Goal: Communication & Community: Answer question/provide support

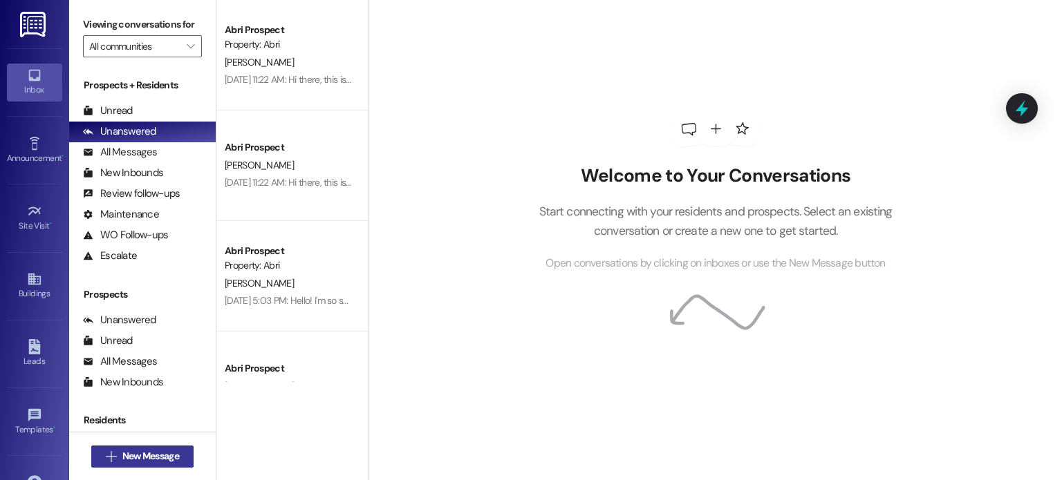
click at [156, 463] on span "New Message" at bounding box center [150, 456] width 57 height 15
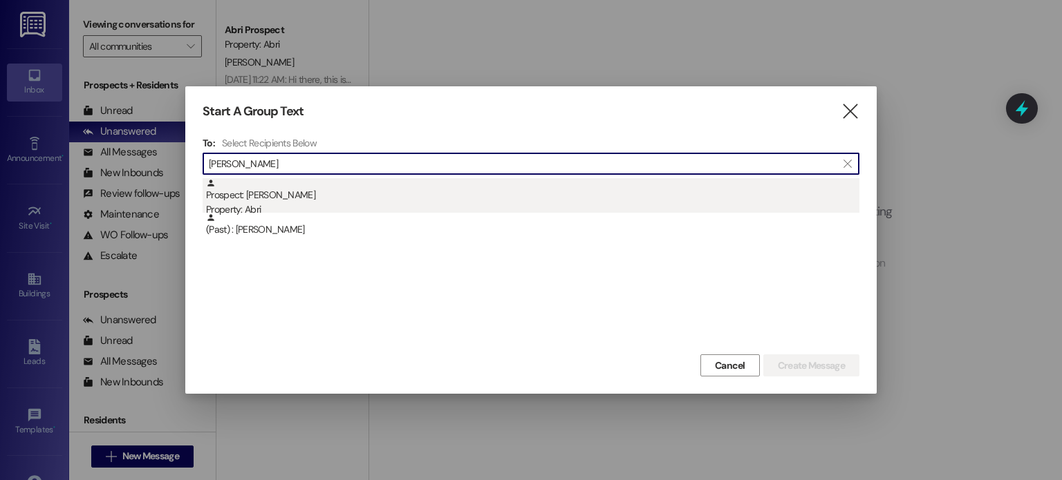
type input "[PERSON_NAME]"
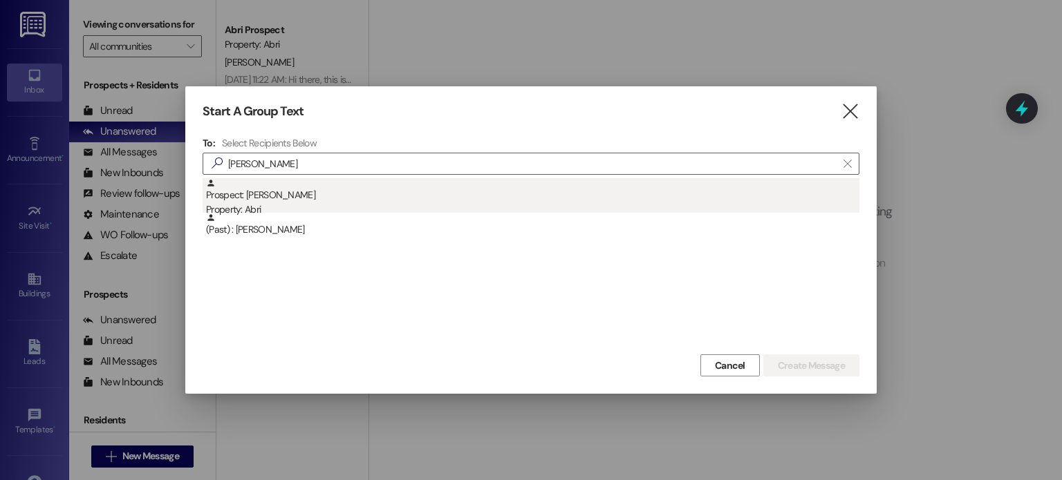
click at [232, 187] on div "Prospect: [PERSON_NAME] Property: Abri" at bounding box center [532, 197] width 653 height 39
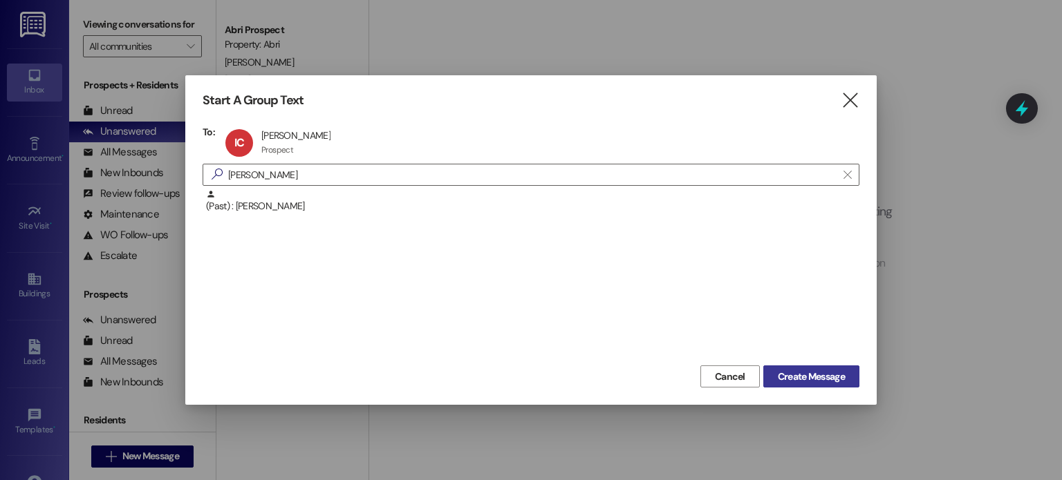
click at [800, 377] on span "Create Message" at bounding box center [811, 377] width 67 height 15
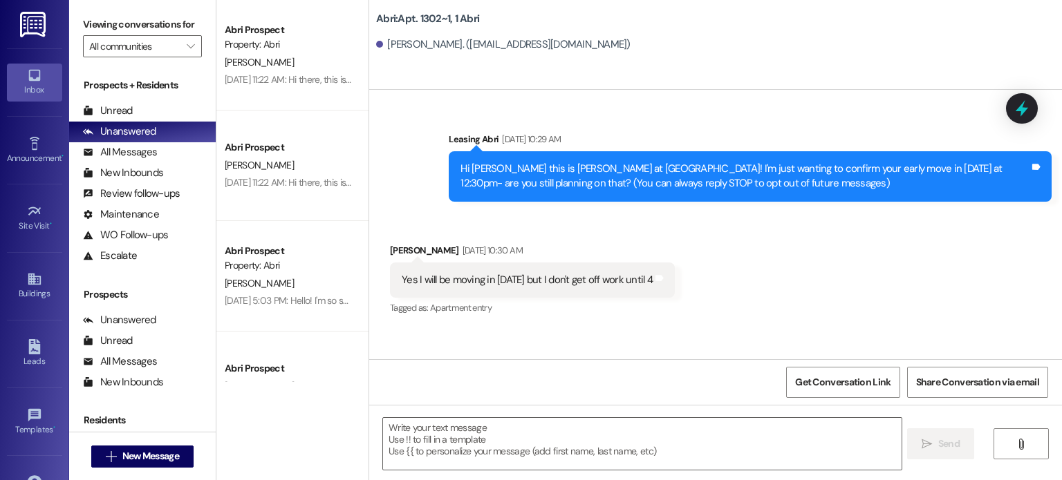
scroll to position [14273, 0]
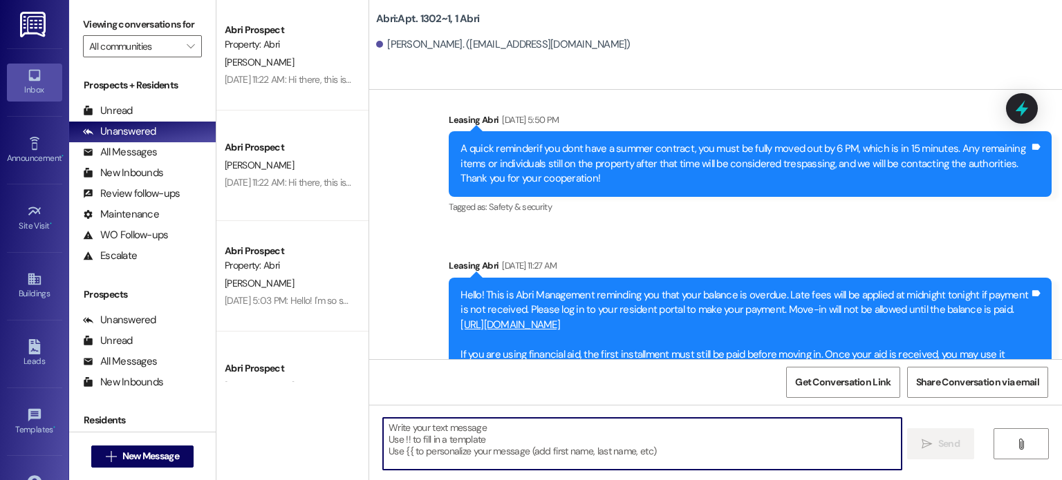
click at [588, 454] on textarea at bounding box center [642, 444] width 518 height 52
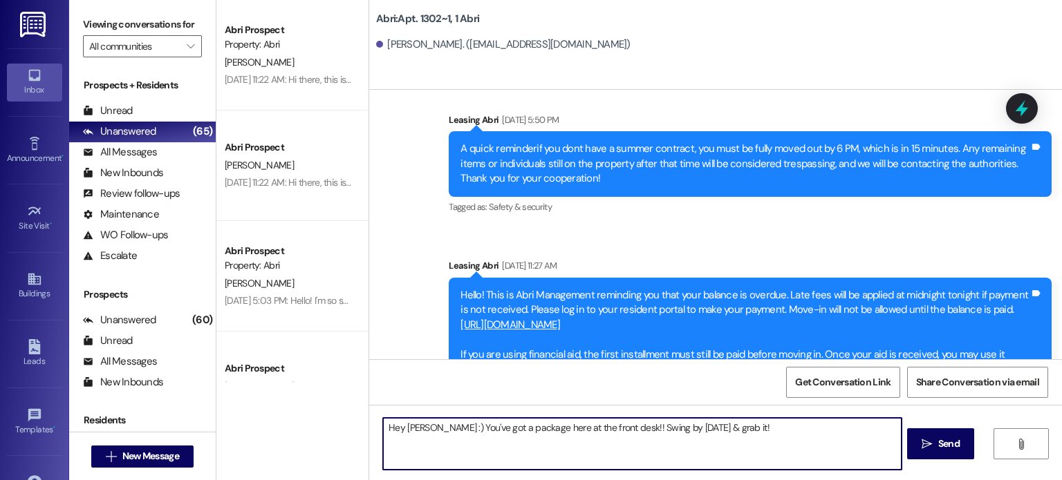
type textarea "Hey [PERSON_NAME] :) You've got a package here at the front desk!! Swing by [DA…"
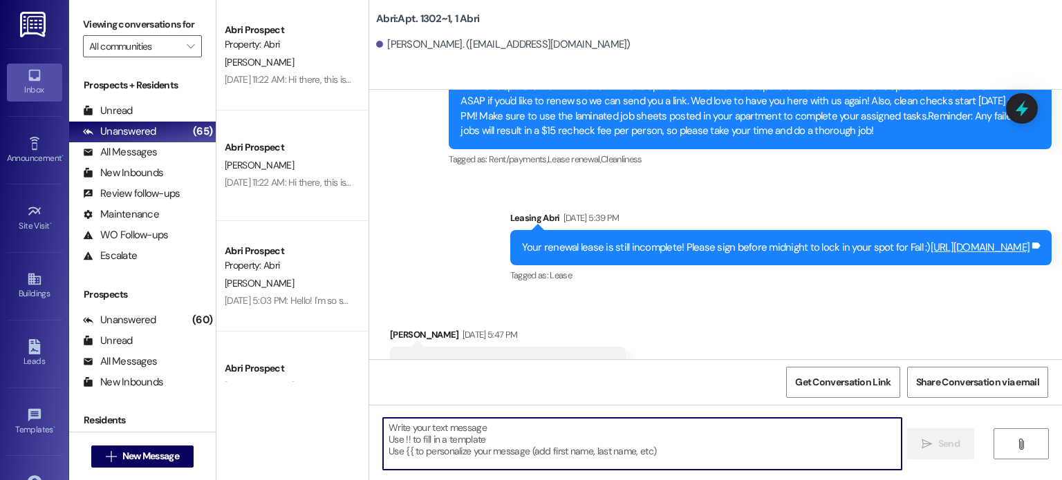
scroll to position [9212, 0]
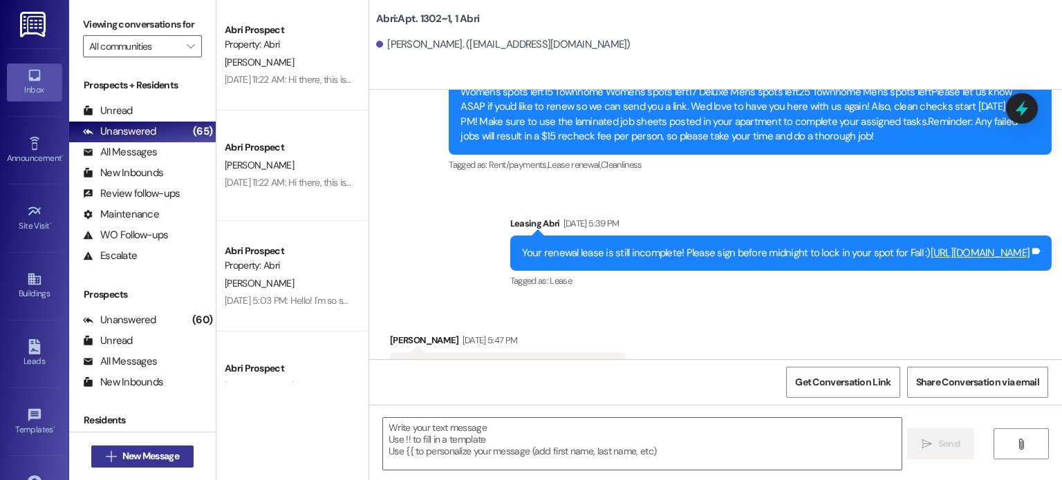
click at [166, 463] on span "New Message" at bounding box center [150, 456] width 57 height 15
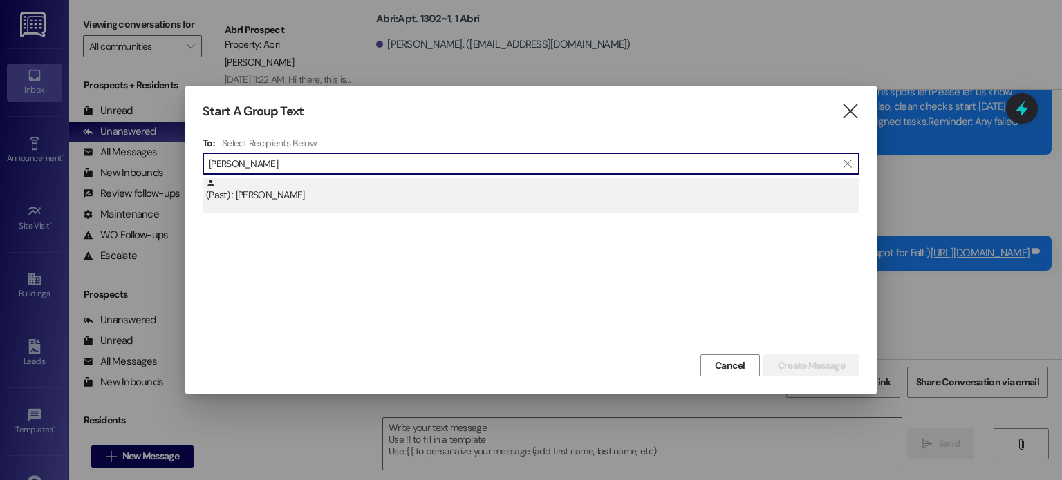
type input "[PERSON_NAME]"
click at [333, 187] on div "(Past) : [PERSON_NAME]" at bounding box center [532, 190] width 653 height 24
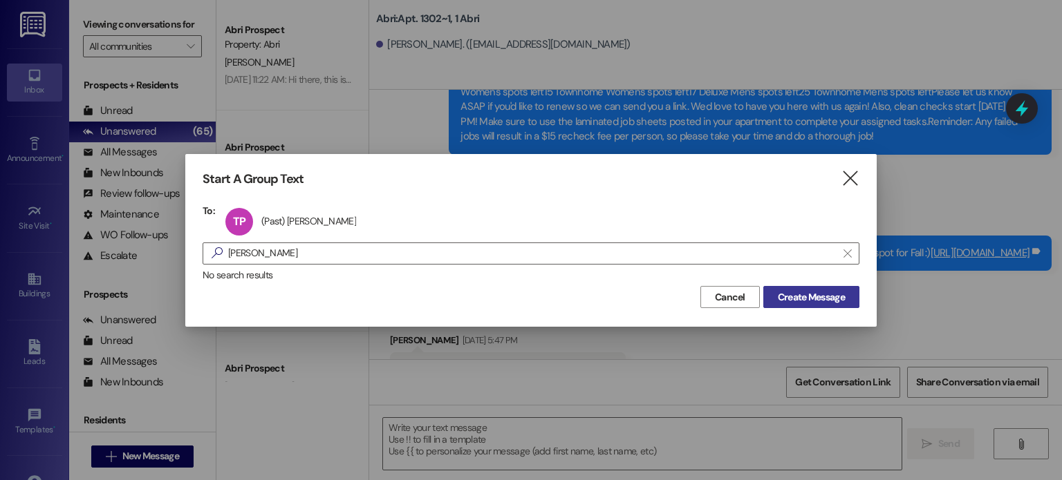
click at [798, 294] on span "Create Message" at bounding box center [811, 297] width 67 height 15
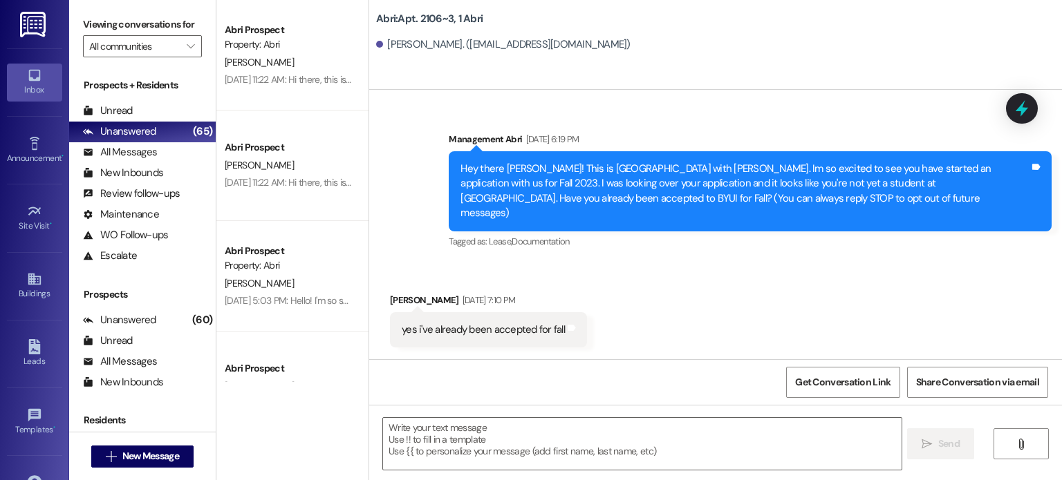
scroll to position [30193, 0]
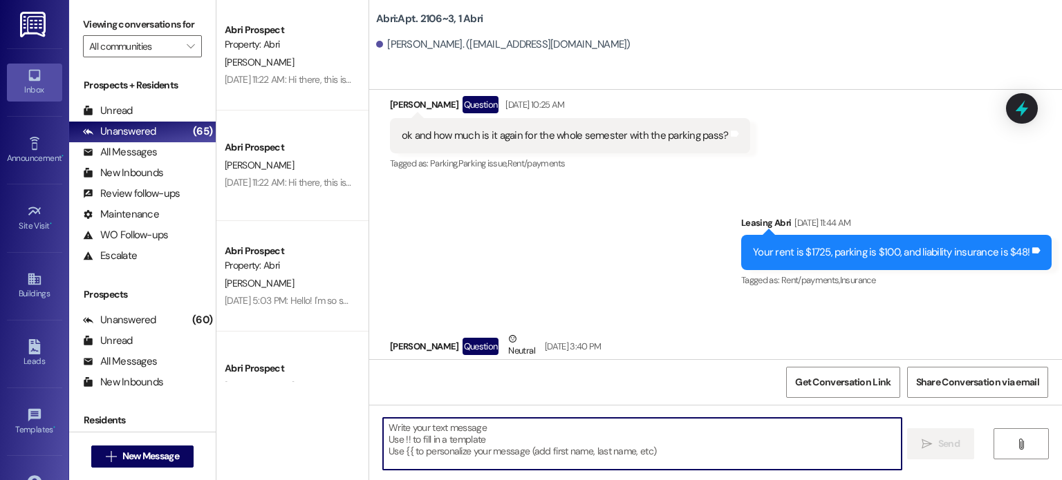
click at [440, 427] on textarea at bounding box center [642, 444] width 518 height 52
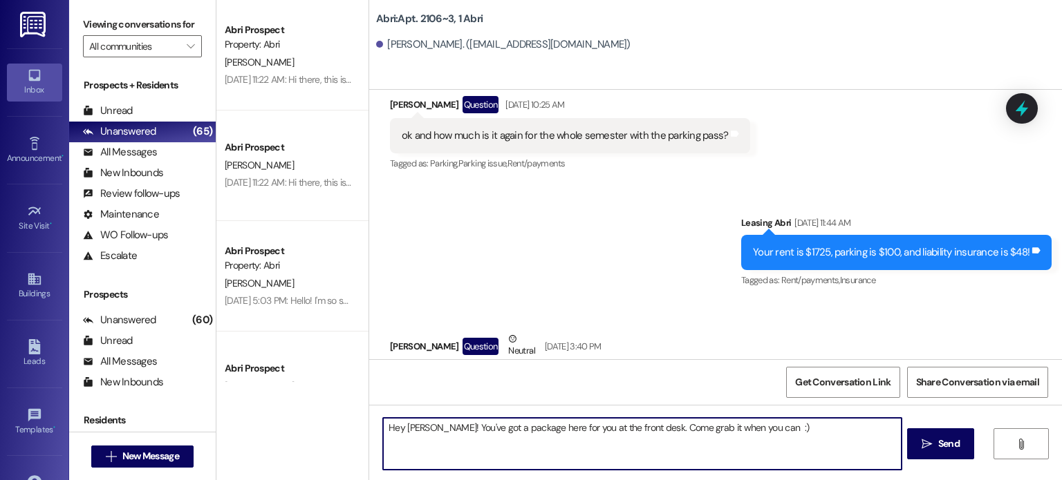
type textarea "Hey [PERSON_NAME]! You've got a package here for you at the front desk. Come gr…"
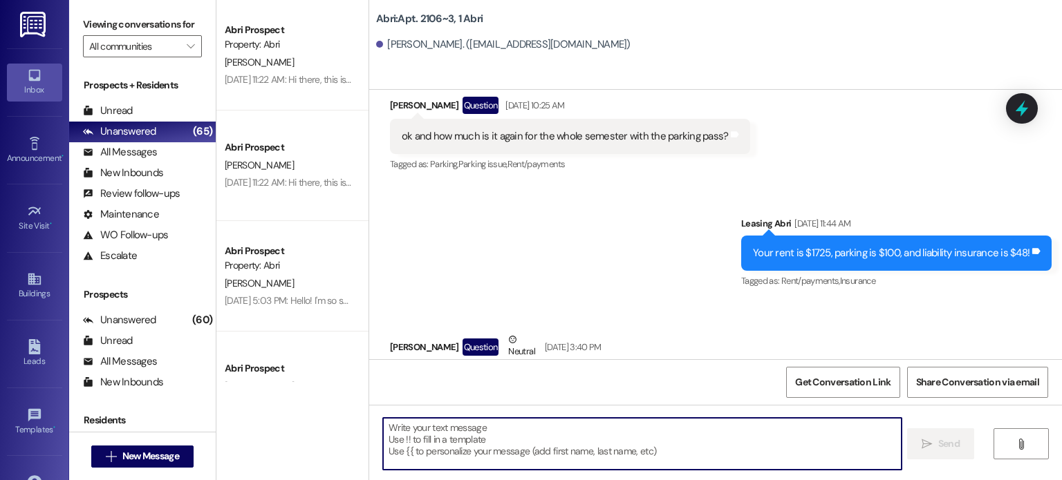
scroll to position [30289, 0]
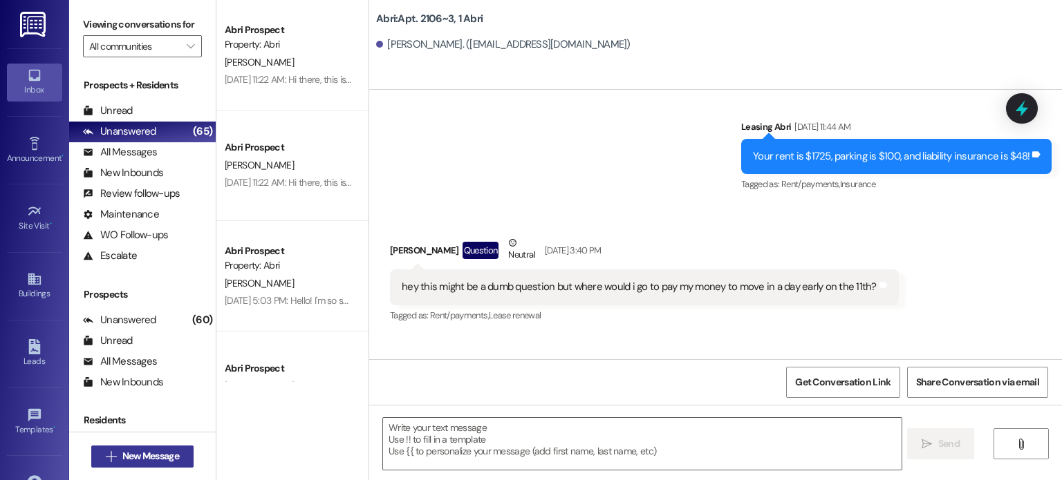
click at [153, 449] on span "New Message" at bounding box center [150, 456] width 57 height 15
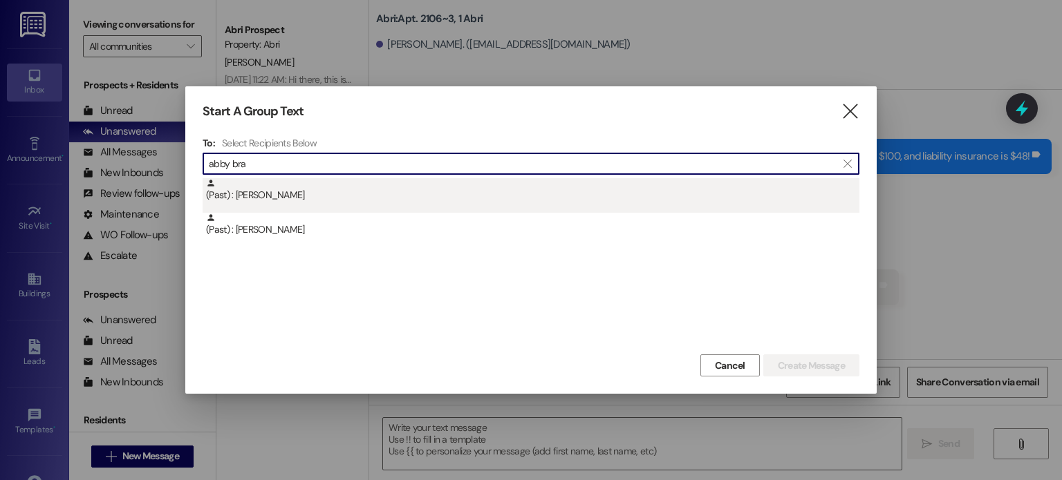
type input "abby bra"
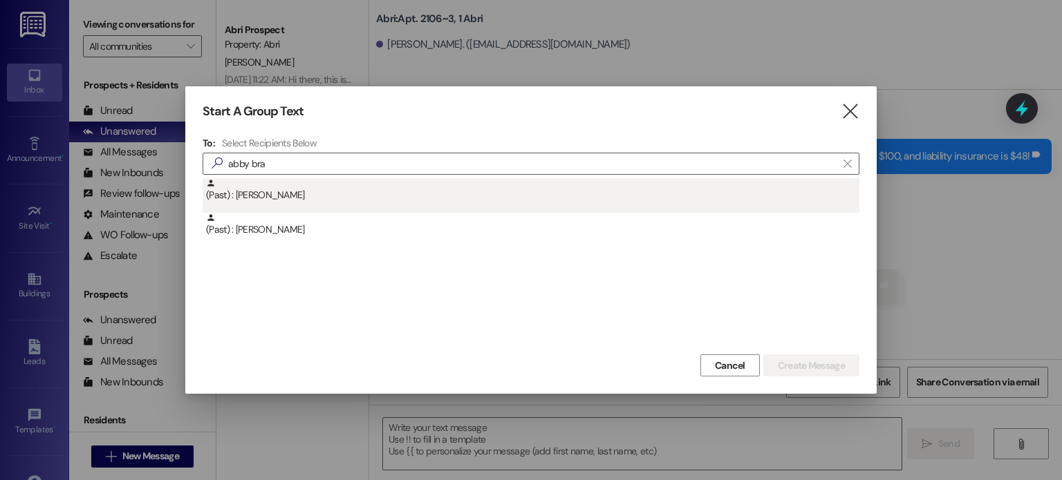
click at [315, 194] on div "(Past) : [PERSON_NAME]" at bounding box center [532, 190] width 653 height 24
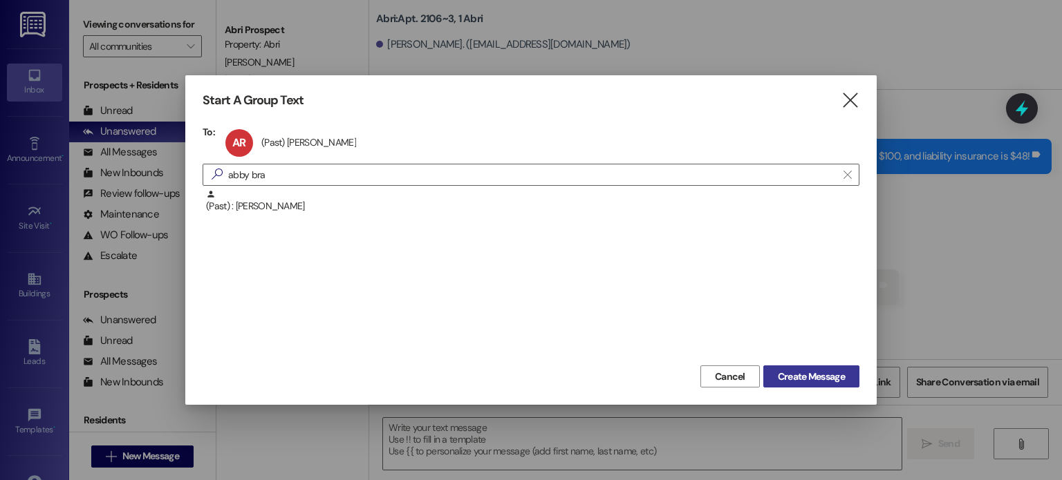
click at [793, 372] on span "Create Message" at bounding box center [811, 377] width 67 height 15
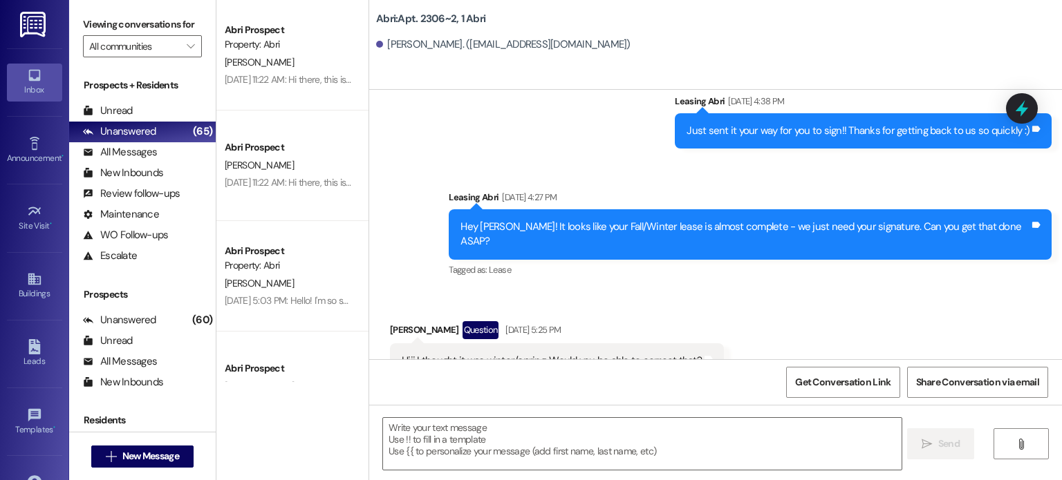
scroll to position [70437, 0]
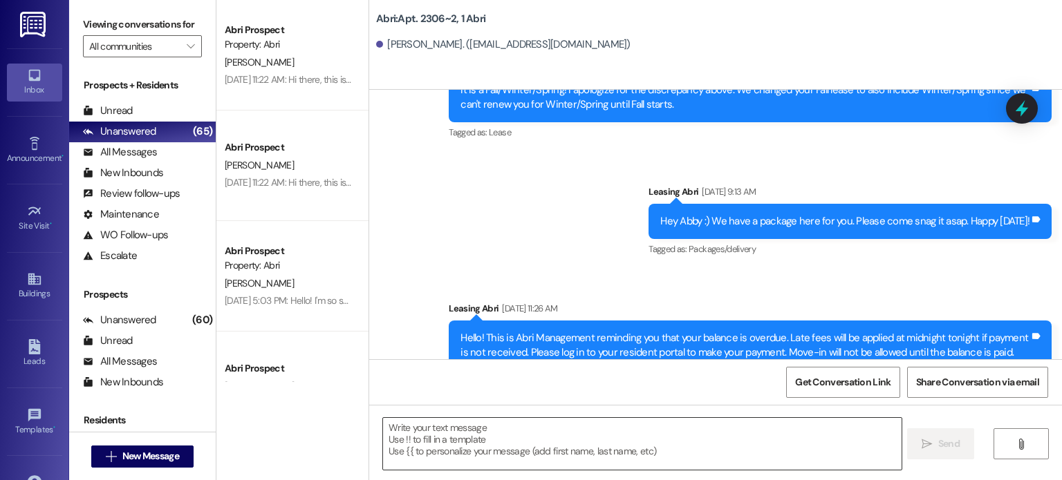
click at [446, 418] on textarea at bounding box center [642, 444] width 518 height 52
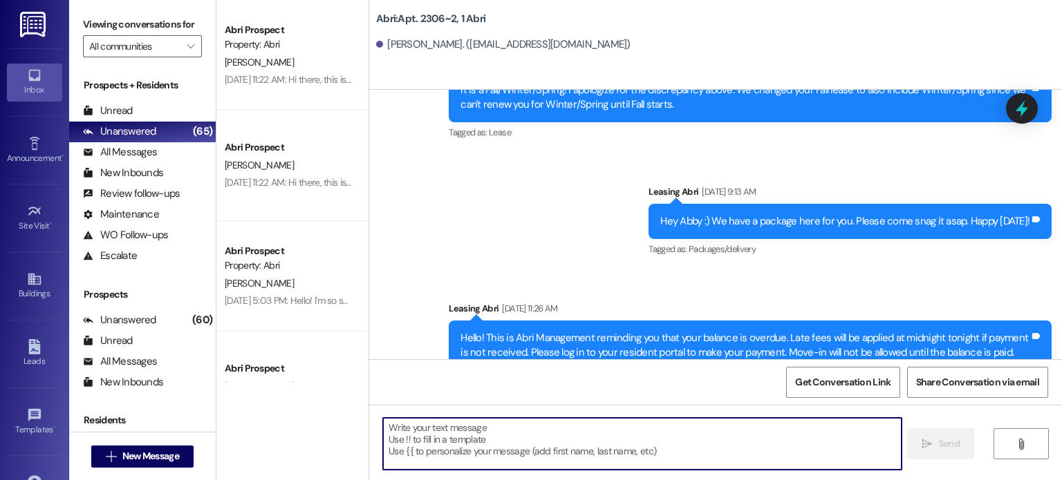
click at [446, 418] on textarea at bounding box center [642, 444] width 518 height 52
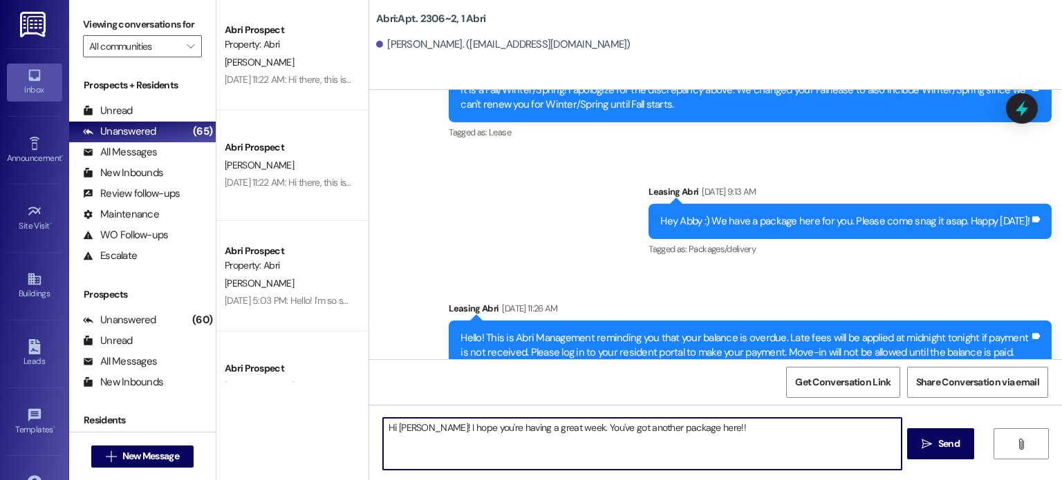
type textarea "Hi [PERSON_NAME]! I hope you're having a great week. You've got another package…"
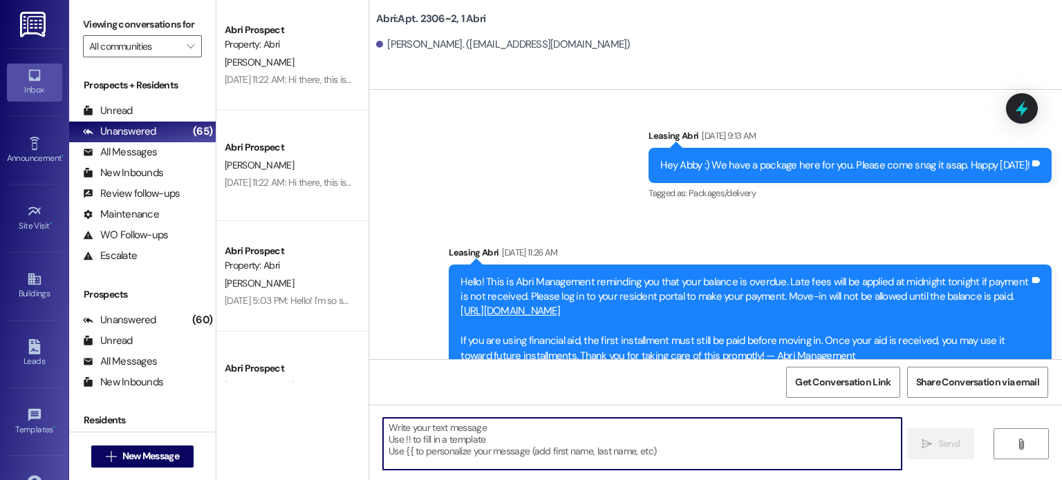
scroll to position [70534, 0]
